Goal: Task Accomplishment & Management: Use online tool/utility

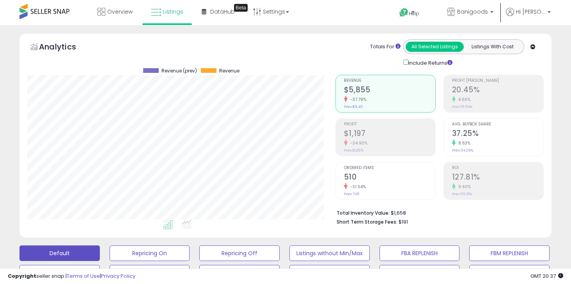
scroll to position [304, 0]
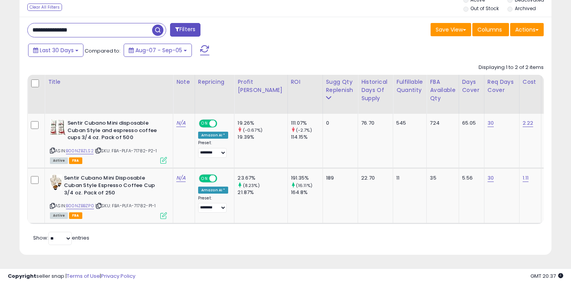
drag, startPoint x: 0, startPoint y: 0, endPoint x: 101, endPoint y: 29, distance: 105.4
click at [101, 29] on input "**********" at bounding box center [90, 30] width 124 height 14
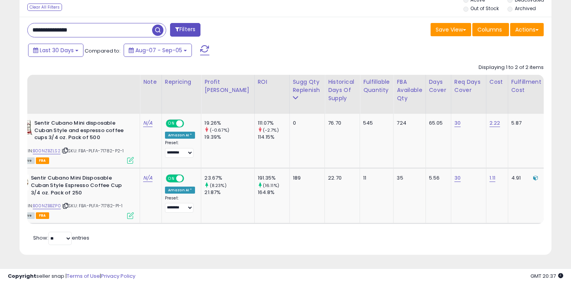
click at [101, 29] on input "**********" at bounding box center [90, 30] width 124 height 14
type input "*"
click at [50, 61] on div "Displaying 1 to 2 of 2 items Title Note ROI" at bounding box center [285, 142] width 516 height 164
click at [50, 56] on button "Last 30 Days" at bounding box center [55, 50] width 55 height 13
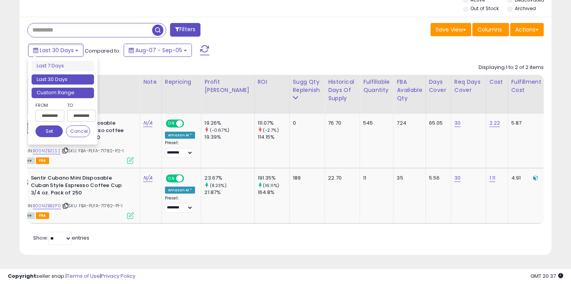
click at [57, 93] on li "Custom Range" at bounding box center [63, 93] width 62 height 11
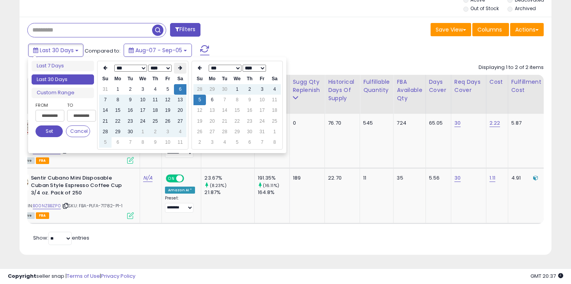
click at [181, 72] on th at bounding box center [180, 68] width 12 height 11
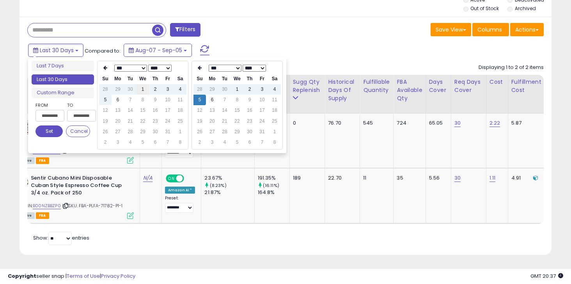
click at [145, 90] on td "1" at bounding box center [142, 89] width 12 height 11
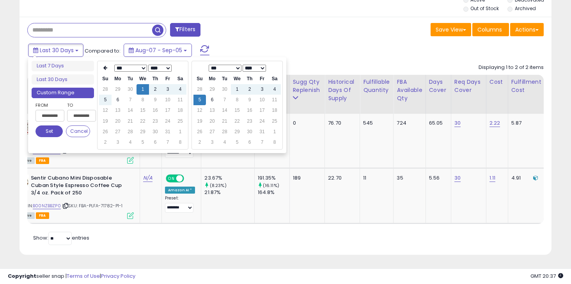
type input "**********"
click at [196, 104] on td "5" at bounding box center [199, 100] width 12 height 11
click at [50, 136] on button "Set" at bounding box center [48, 132] width 27 height 12
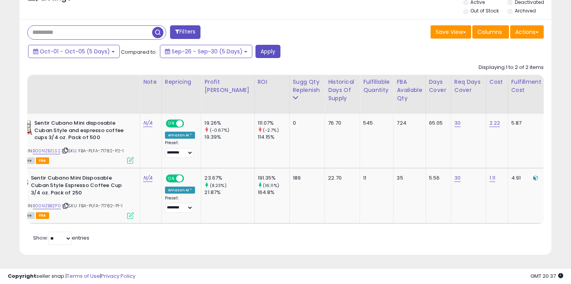
scroll to position [301, 0]
click at [272, 54] on button "Apply" at bounding box center [267, 51] width 25 height 13
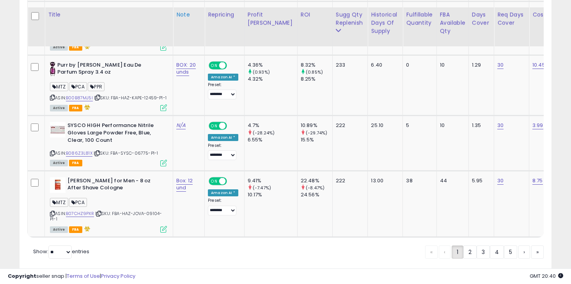
scroll to position [1740, 0]
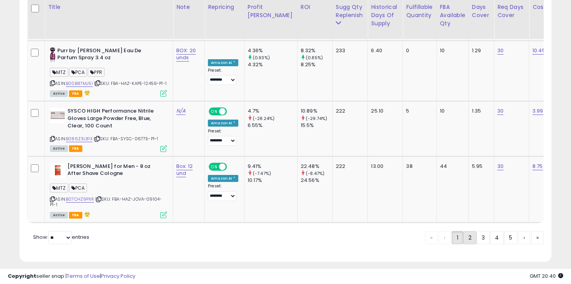
click at [469, 231] on link "2" at bounding box center [469, 237] width 13 height 13
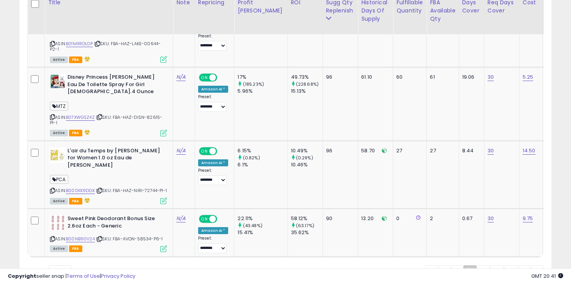
scroll to position [1813, 0]
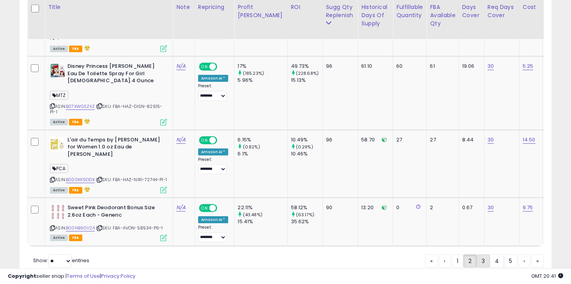
click at [479, 255] on link "3" at bounding box center [482, 261] width 13 height 13
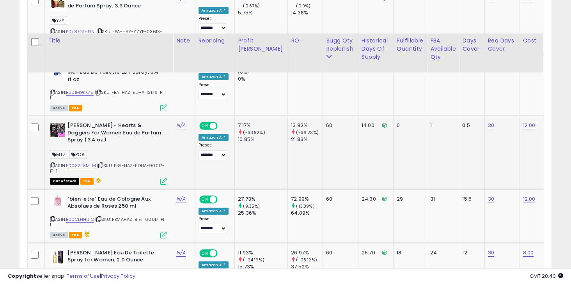
scroll to position [944, 0]
